Goal: Find specific page/section: Find specific page/section

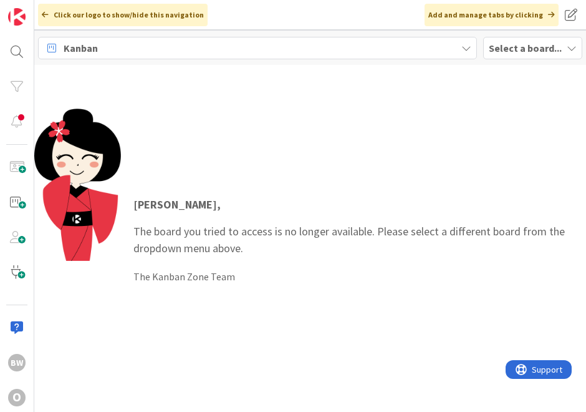
click at [515, 51] on b "Select a board..." at bounding box center [525, 48] width 73 height 12
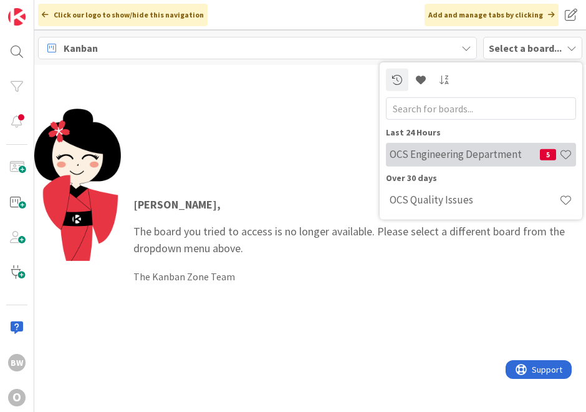
click at [469, 147] on div "OCS Engineering Department 5" at bounding box center [481, 154] width 190 height 24
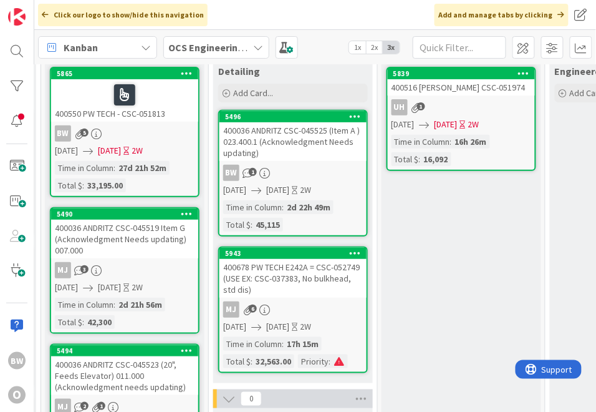
scroll to position [69, 998]
